Goal: Entertainment & Leisure: Consume media (video, audio)

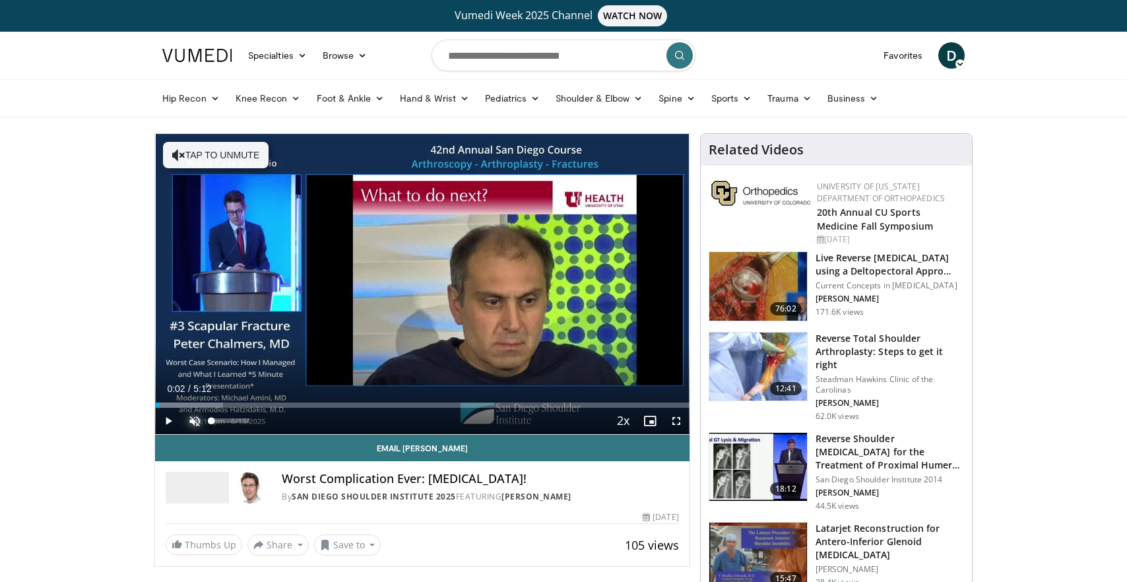
click at [194, 422] on span "Video Player" at bounding box center [194, 421] width 26 height 26
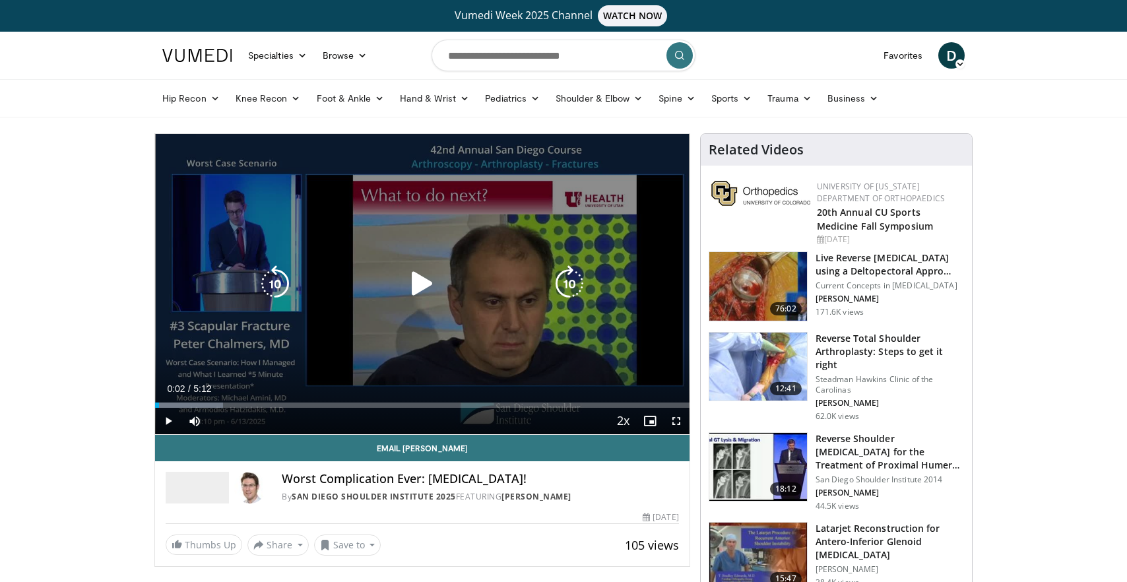
click at [423, 289] on icon "Video Player" at bounding box center [422, 283] width 37 height 37
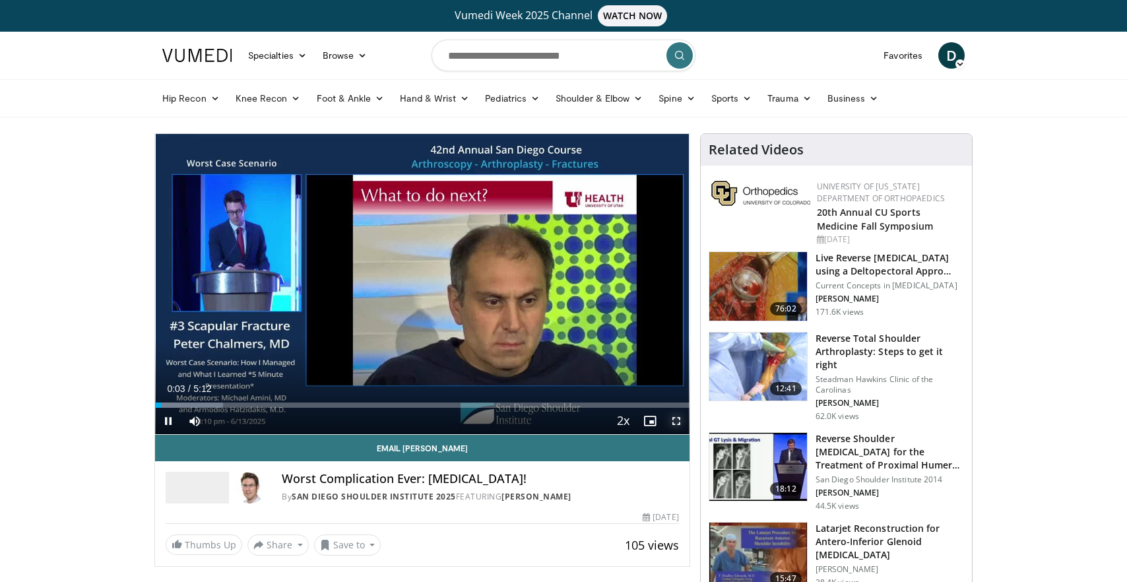
click at [680, 425] on span "Video Player" at bounding box center [676, 421] width 26 height 26
